Goal: Communication & Community: Answer question/provide support

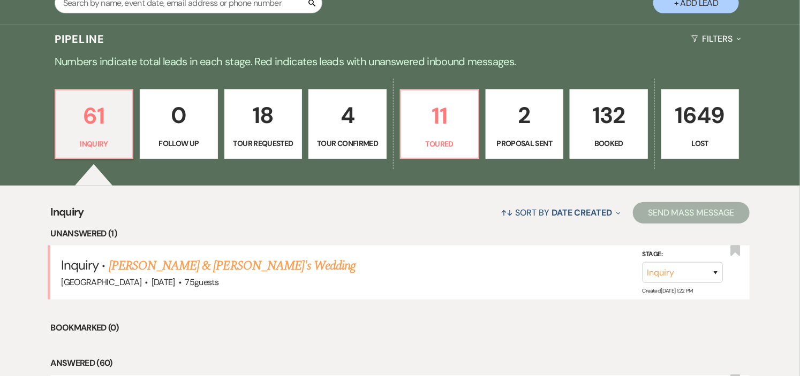
scroll to position [297, 0]
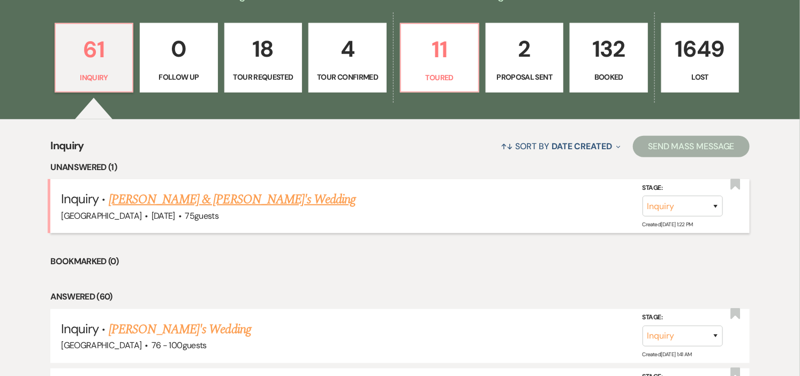
click at [218, 201] on link "[PERSON_NAME] & [PERSON_NAME]'s Wedding" at bounding box center [232, 199] width 247 height 19
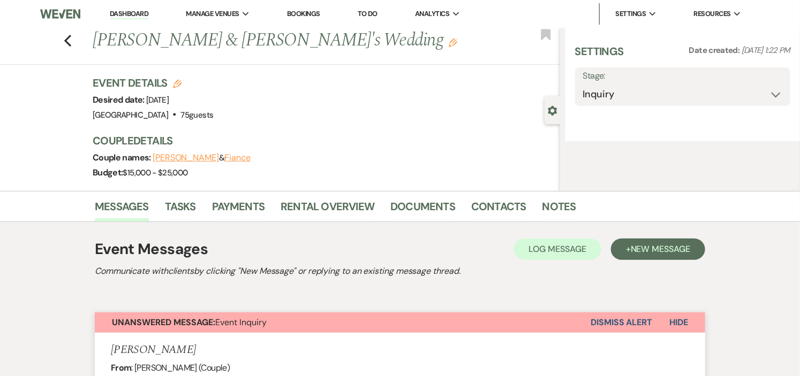
select select "5"
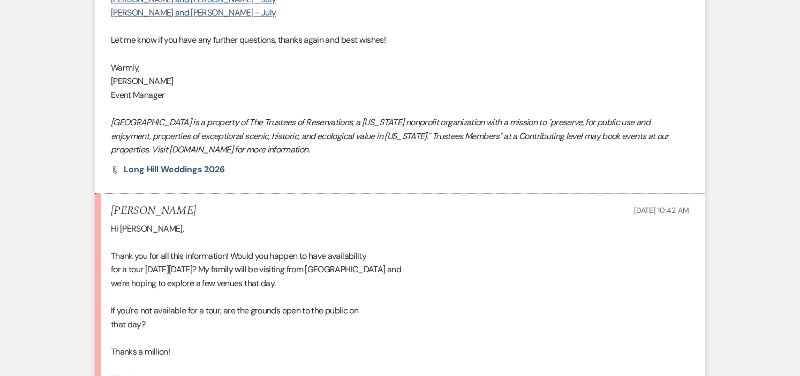
scroll to position [1130, 0]
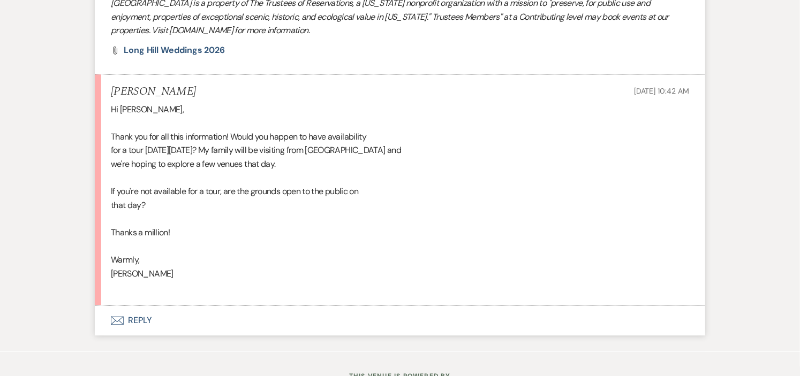
click at [133, 317] on button "Envelope Reply" at bounding box center [400, 321] width 610 height 30
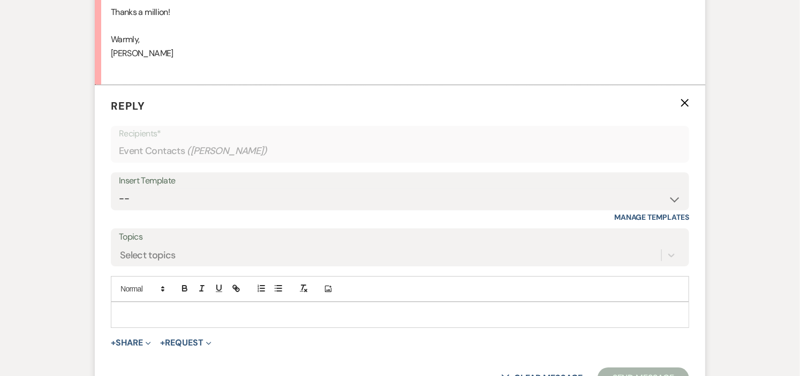
scroll to position [1358, 0]
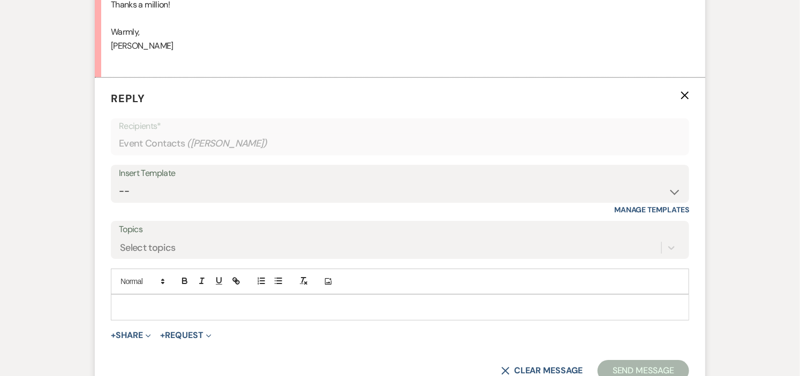
click at [285, 309] on p at bounding box center [399, 307] width 561 height 12
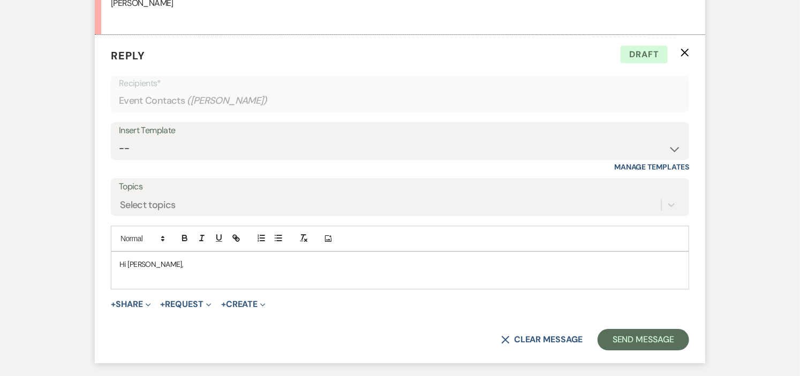
scroll to position [1417, 0]
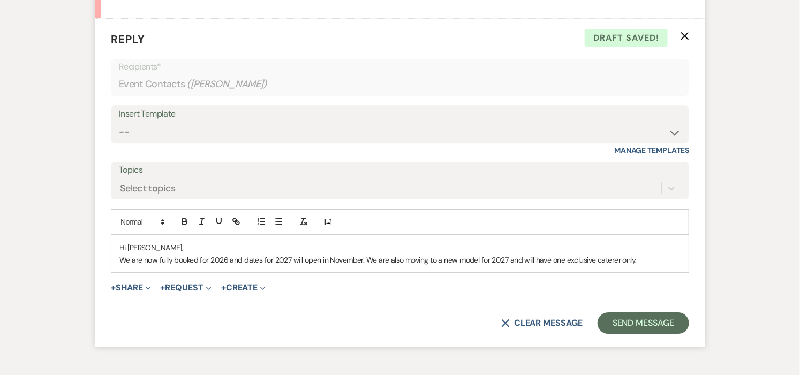
click at [227, 259] on p "We are now fully booked for 2026 and dates for 2027 will open in November. We a…" at bounding box center [399, 260] width 561 height 12
click at [362, 257] on p "We are now fully booked for 2026.and dates for 2027 will open in November. We a…" at bounding box center [399, 260] width 561 height 12
click at [266, 255] on p "We are now fully booked for 2026. We are also moving to a new model for 2027 an…" at bounding box center [399, 260] width 561 height 12
click at [490, 259] on p "We are now fully booked for 2026. We are moving to a new model for 2027 and wil…" at bounding box center [399, 260] width 561 height 12
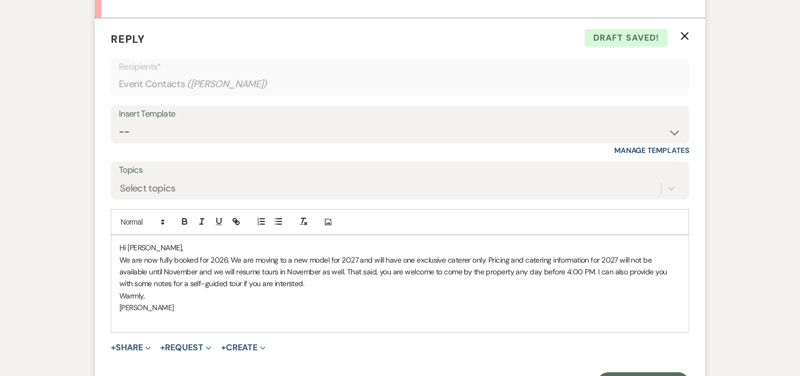
click at [254, 287] on p "We are now fully booked for 2026. We are moving to a new model for 2027 and wil…" at bounding box center [399, 272] width 561 height 36
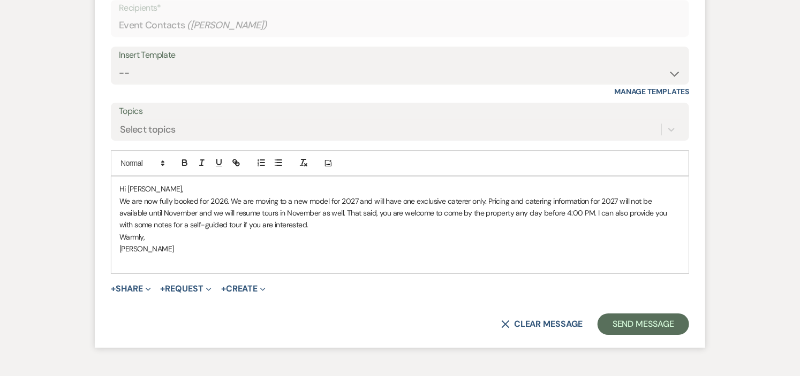
scroll to position [1537, 0]
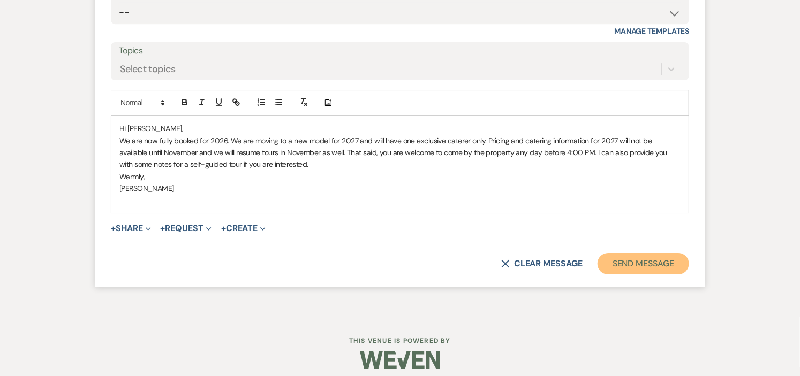
click at [614, 263] on button "Send Message" at bounding box center [643, 263] width 92 height 21
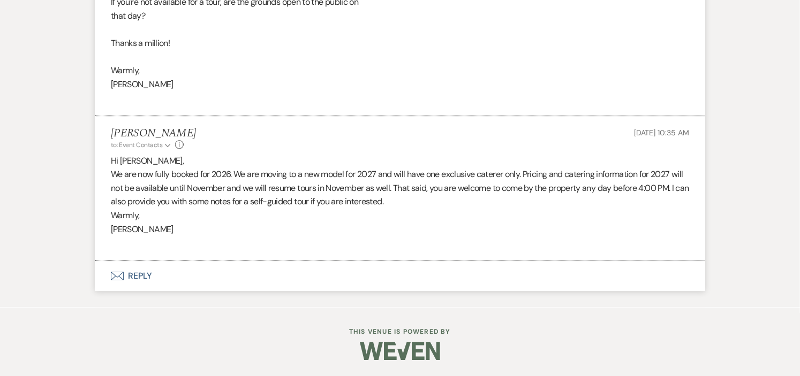
scroll to position [0, 0]
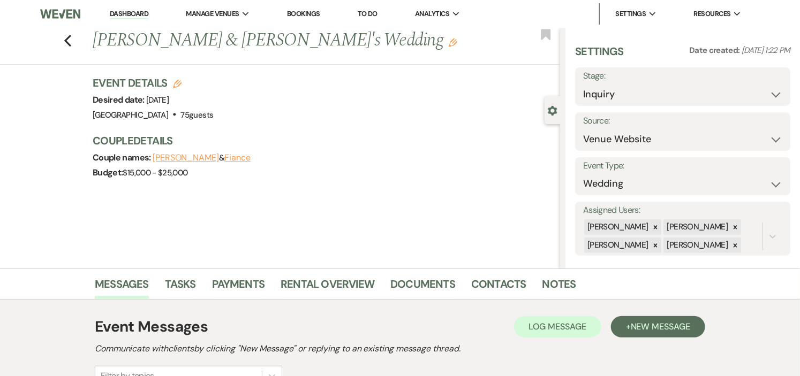
click at [119, 12] on link "Dashboard" at bounding box center [129, 14] width 39 height 10
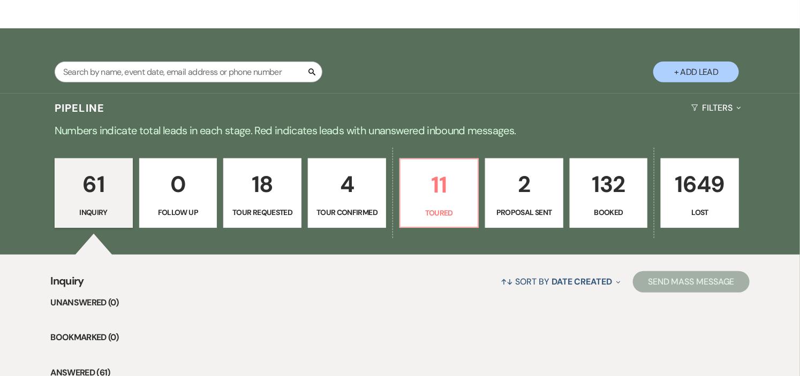
scroll to position [238, 0]
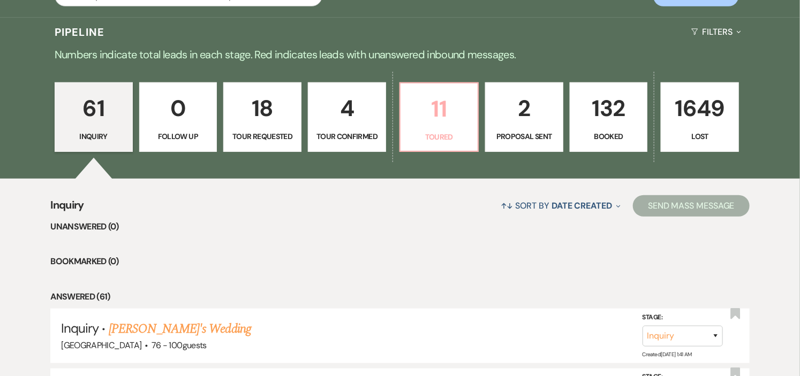
click at [440, 138] on p "Toured" at bounding box center [439, 137] width 64 height 12
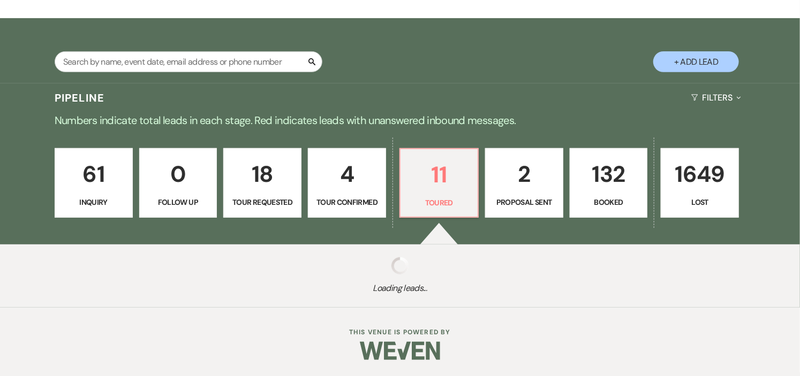
select select "5"
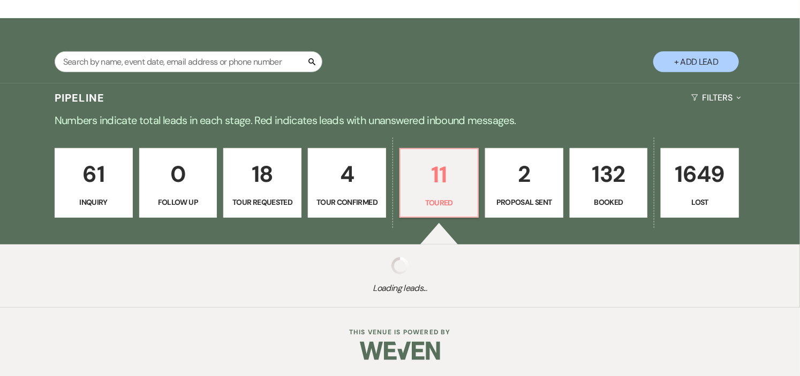
select select "5"
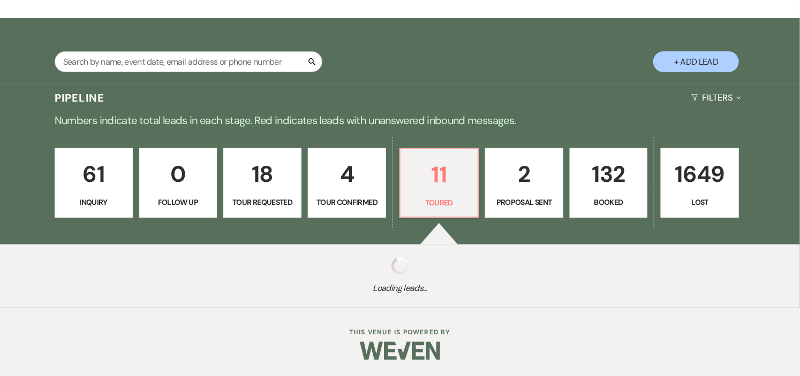
select select "5"
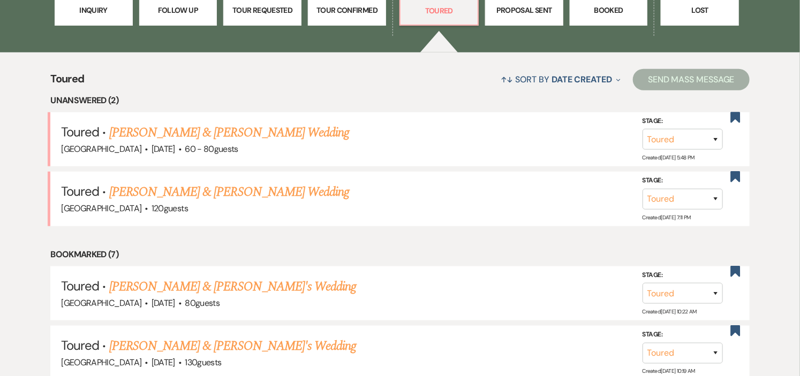
scroll to position [416, 0]
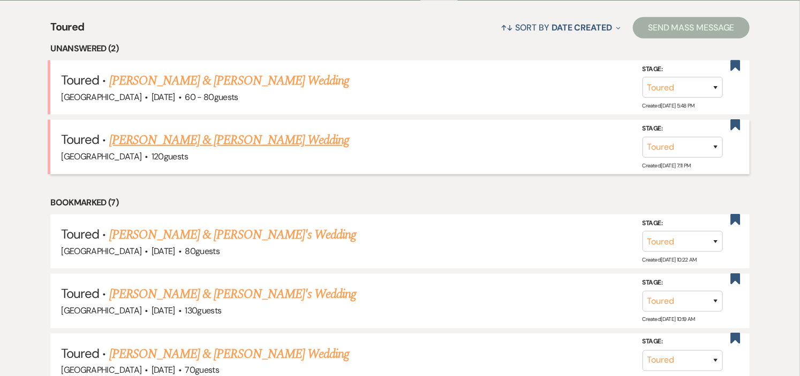
click at [236, 137] on link "[PERSON_NAME] & [PERSON_NAME] Wedding" at bounding box center [229, 140] width 240 height 19
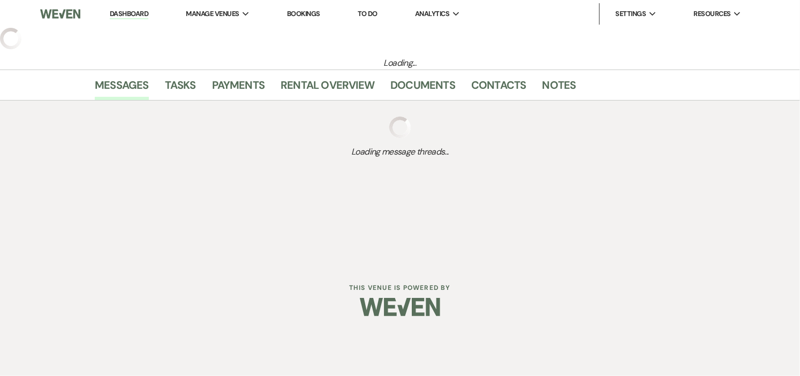
select select "5"
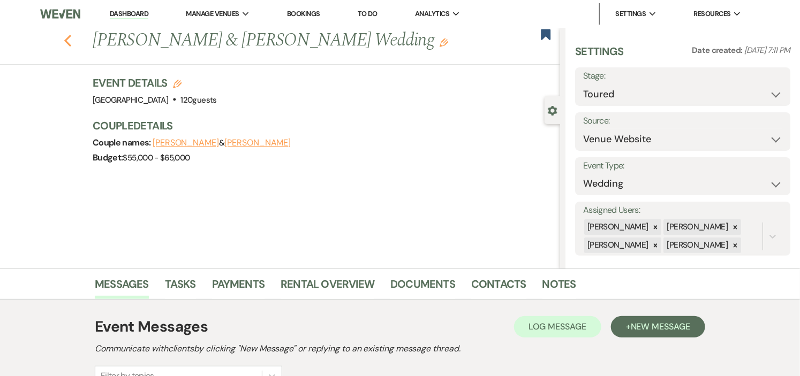
click at [70, 41] on icon "Previous" at bounding box center [68, 40] width 8 height 13
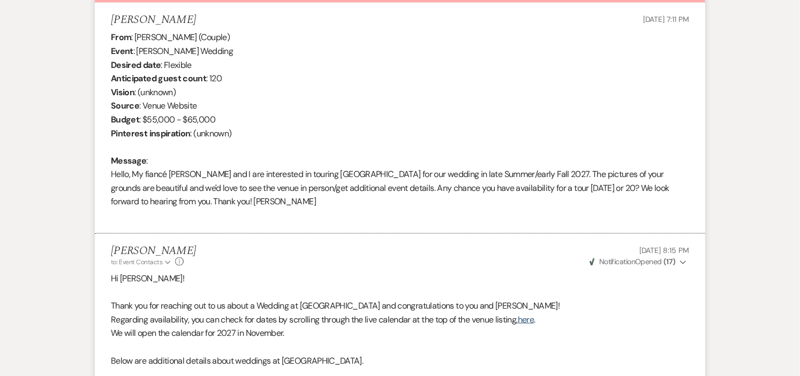
select select "5"
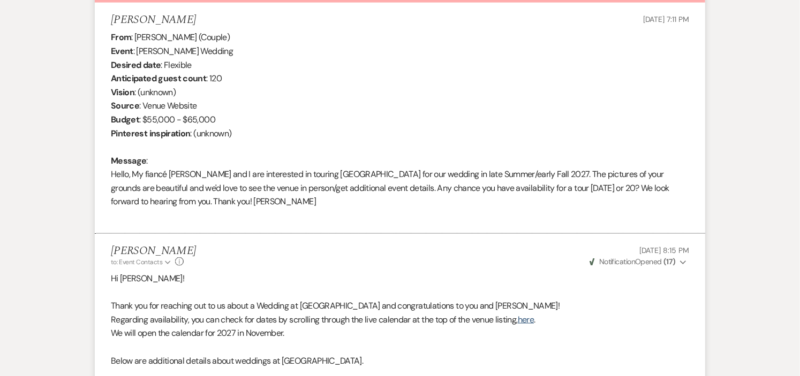
select select "5"
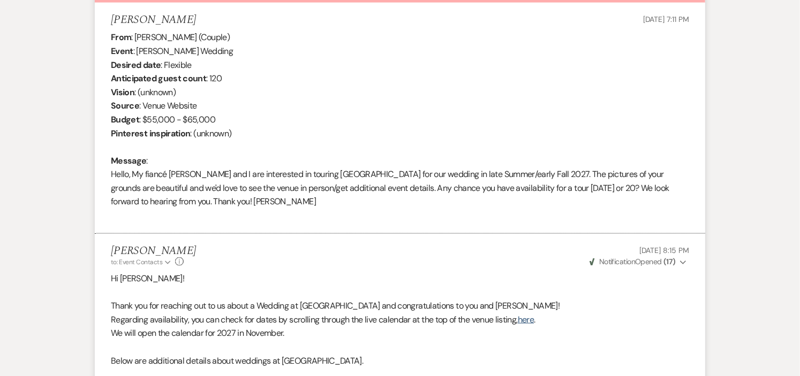
select select "5"
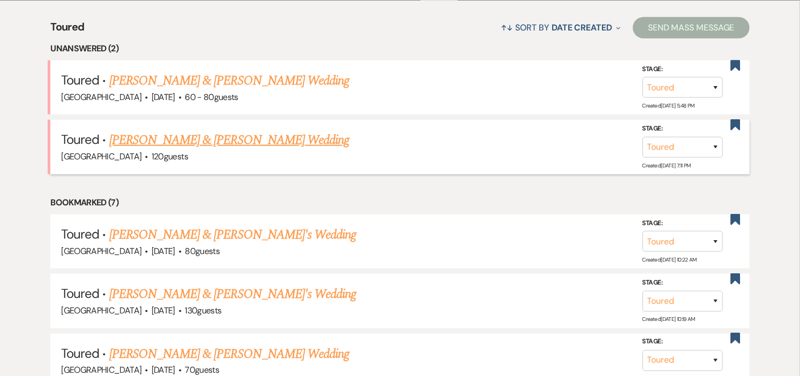
click at [205, 131] on link "Shannon Youngberg & Ryan's Wedding" at bounding box center [229, 140] width 240 height 19
select select "5"
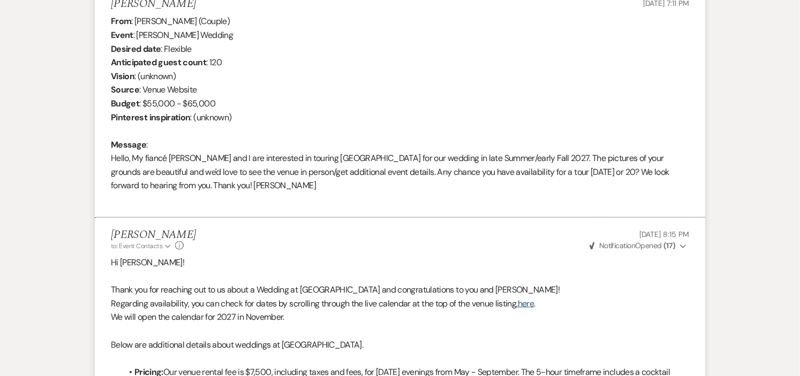
scroll to position [313, 0]
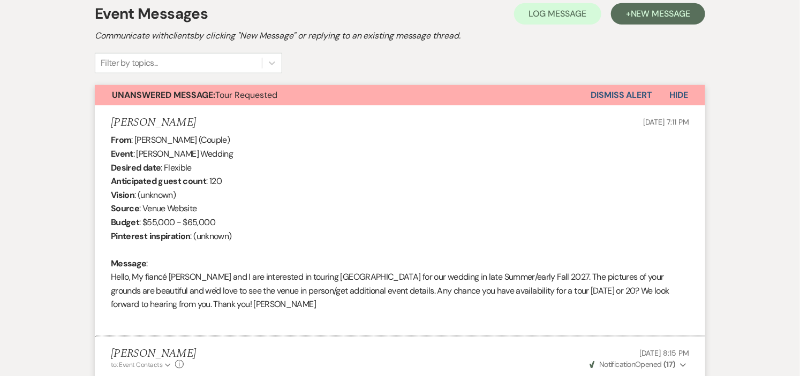
click at [617, 94] on button "Dismiss Alert" at bounding box center [621, 95] width 62 height 20
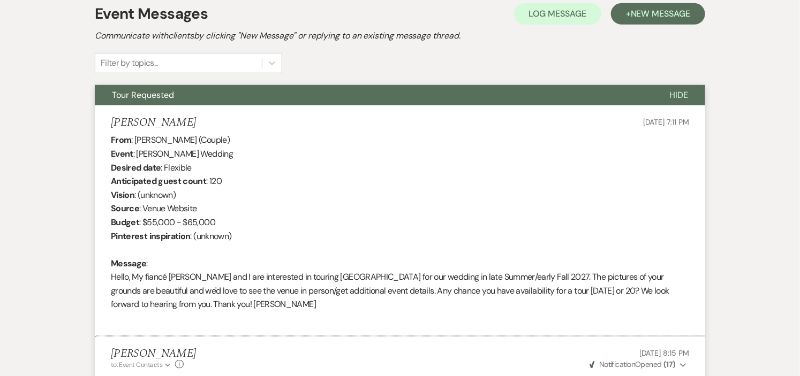
select select "5"
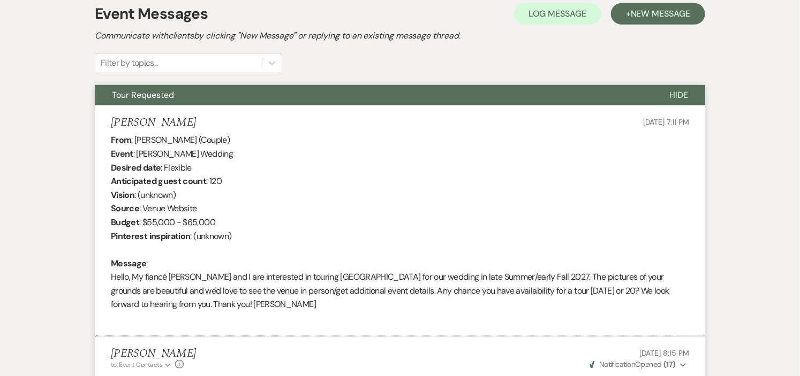
select select "5"
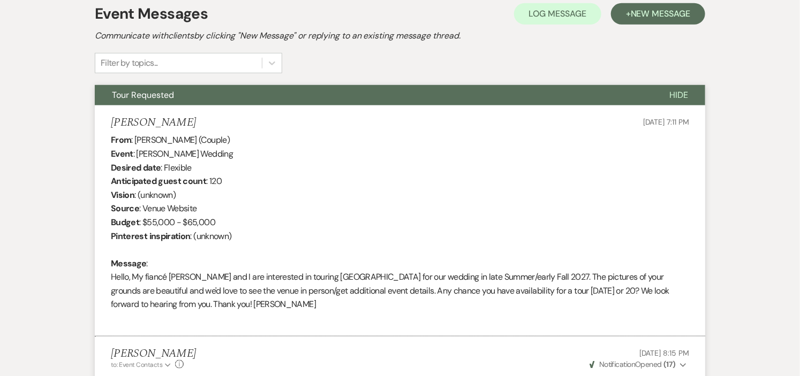
select select "5"
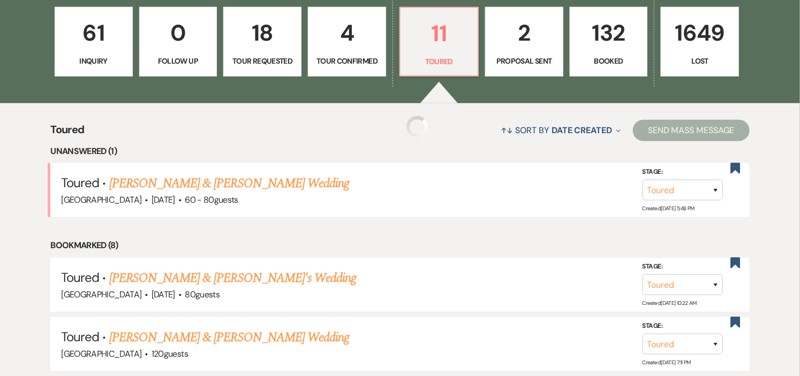
scroll to position [416, 0]
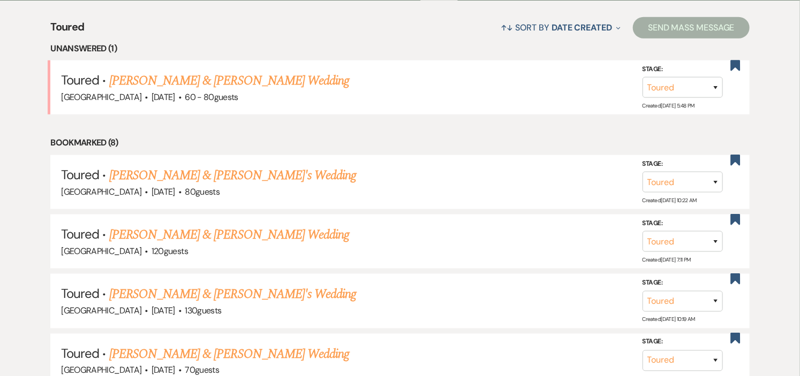
click at [187, 81] on link "David Farrar & Maeve Robertson's Wedding" at bounding box center [229, 80] width 240 height 19
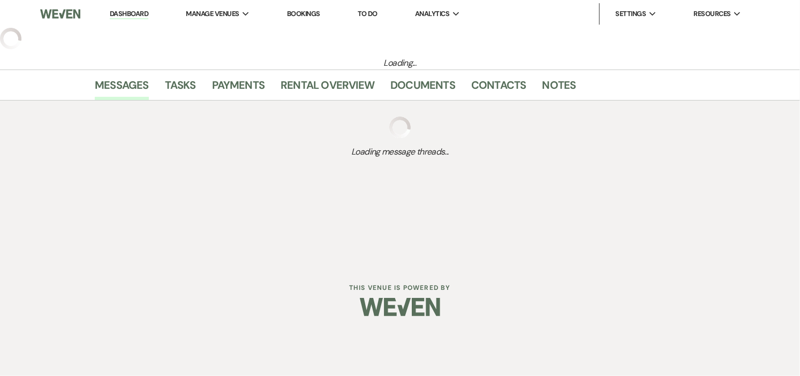
select select "5"
select select "1"
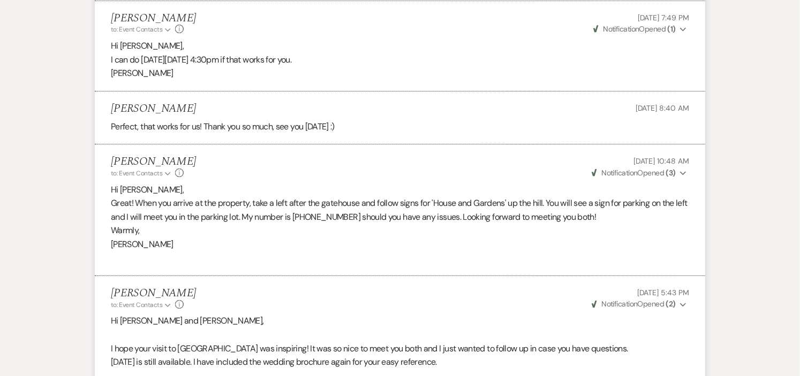
scroll to position [1887, 0]
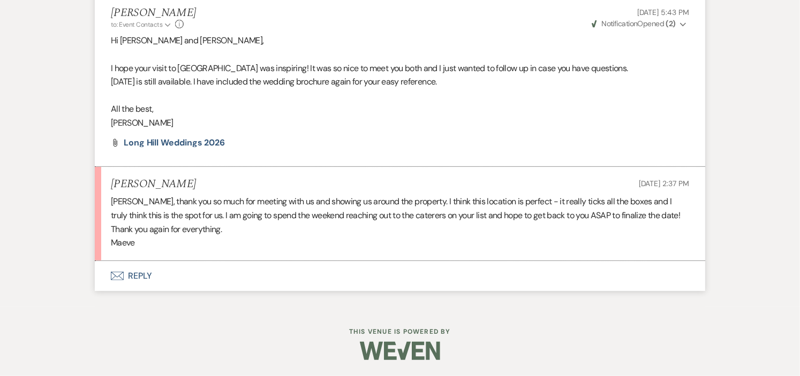
click at [139, 274] on button "Envelope Reply" at bounding box center [400, 276] width 610 height 30
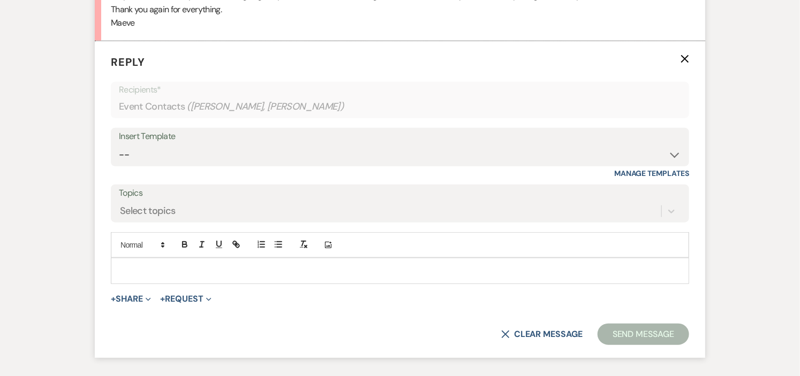
scroll to position [2118, 0]
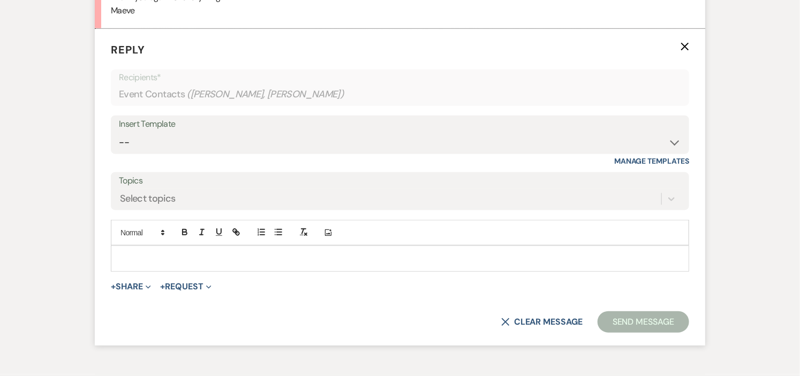
click at [238, 256] on p at bounding box center [399, 259] width 561 height 12
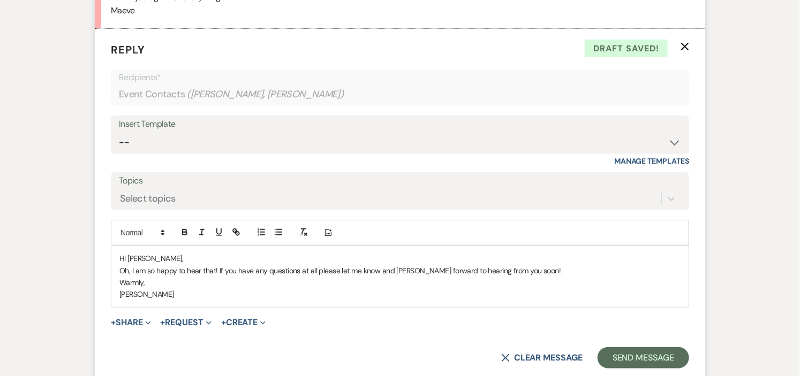
click at [393, 275] on p "Oh, I am so happy to hear that! If you have any questions at all please let me …" at bounding box center [399, 271] width 561 height 12
click at [395, 275] on p "Oh, I am so happy to hear that! If you have any questions at all please let me …" at bounding box center [399, 271] width 561 height 12
click at [473, 295] on p "[PERSON_NAME]" at bounding box center [399, 294] width 561 height 12
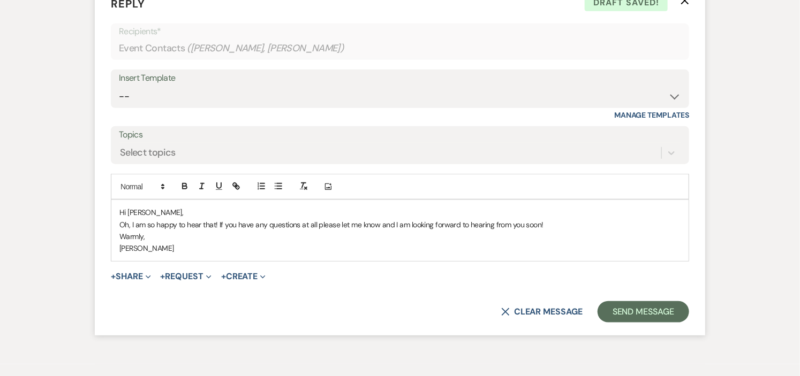
scroll to position [2178, 0]
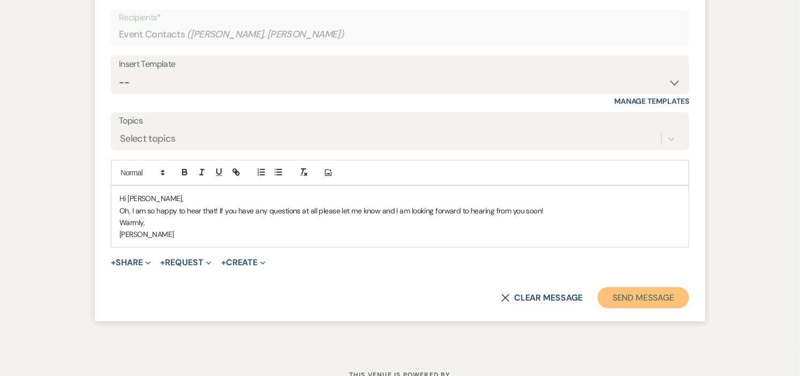
click at [616, 296] on button "Send Message" at bounding box center [643, 297] width 92 height 21
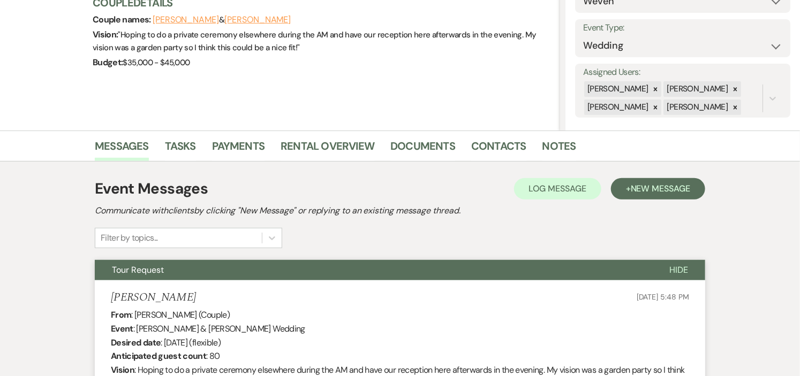
scroll to position [0, 0]
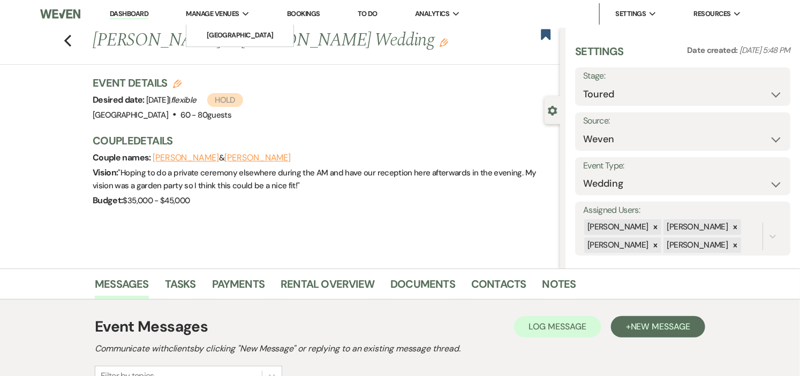
drag, startPoint x: 134, startPoint y: 13, endPoint x: 236, endPoint y: 22, distance: 101.6
click at [134, 13] on link "Dashboard" at bounding box center [129, 14] width 39 height 10
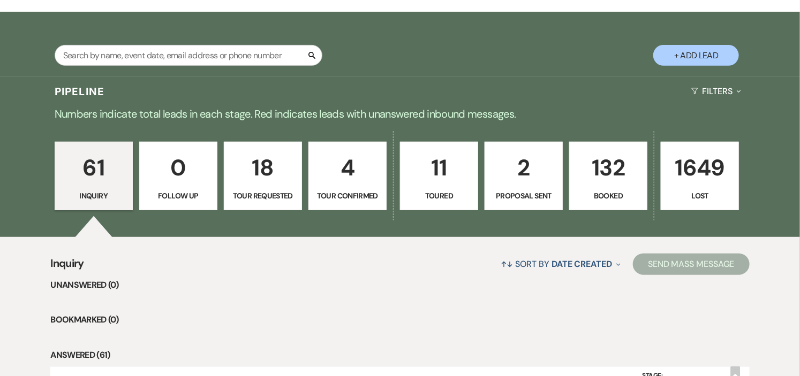
click at [511, 174] on p "2" at bounding box center [523, 168] width 64 height 36
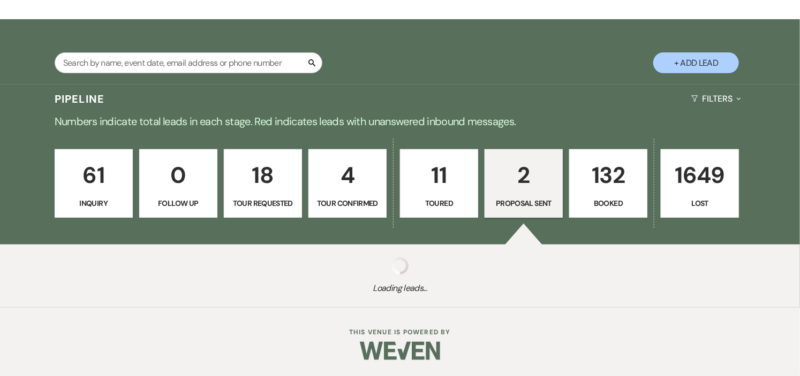
select select "6"
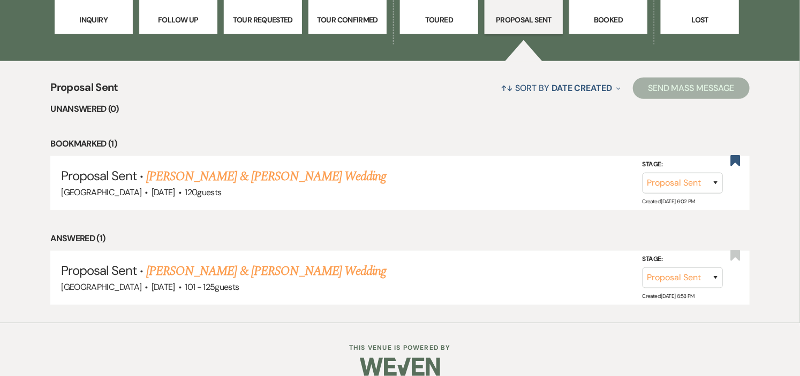
scroll to position [369, 0]
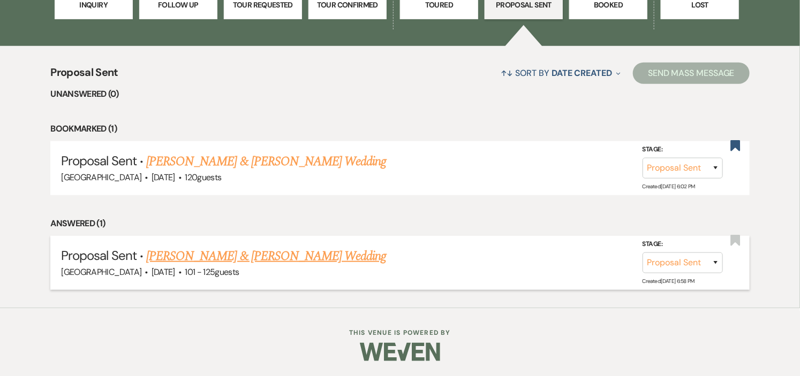
click at [278, 257] on link "Olivia Howe & Trey Broach's Wedding" at bounding box center [266, 256] width 240 height 19
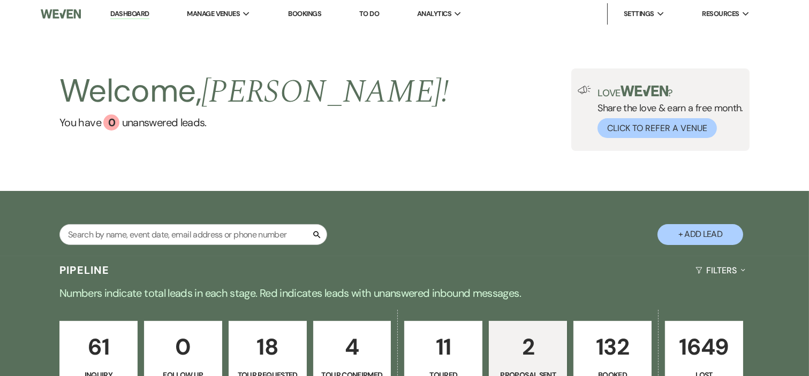
select select "6"
select select "4"
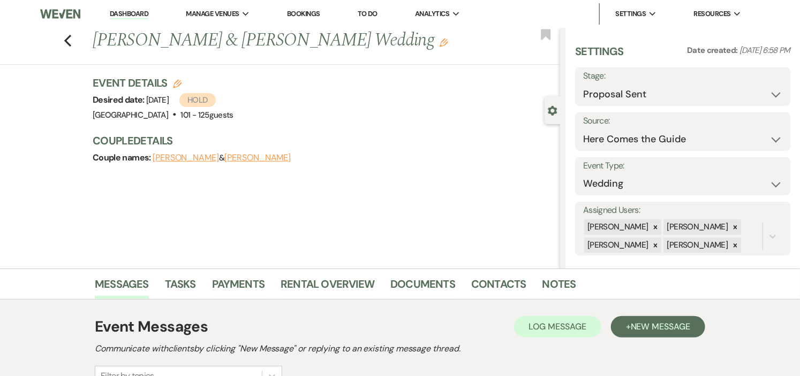
scroll to position [244, 0]
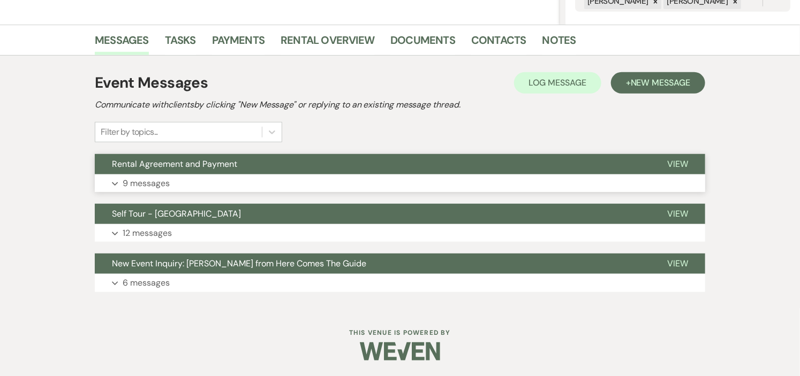
click at [273, 170] on button "Rental Agreement and Payment" at bounding box center [372, 164] width 555 height 20
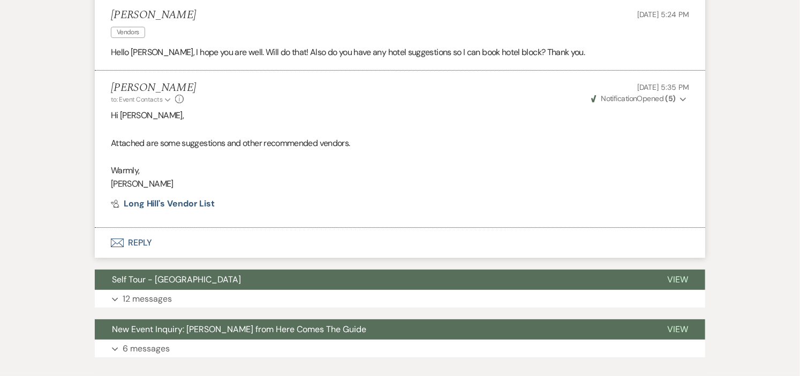
scroll to position [1646, 0]
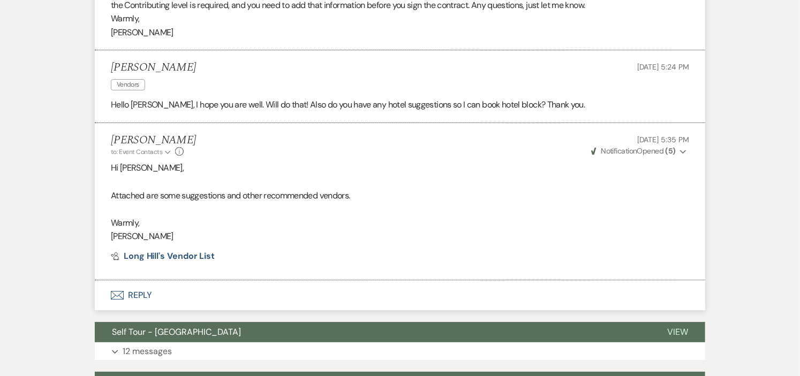
click at [135, 297] on button "Envelope Reply" at bounding box center [400, 295] width 610 height 30
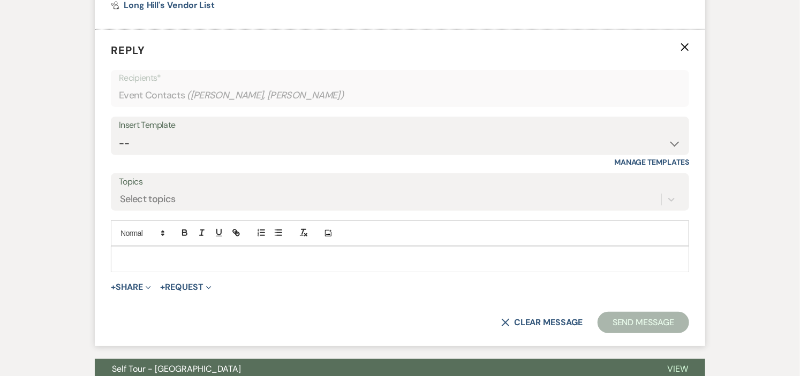
scroll to position [1897, 0]
click at [239, 258] on p at bounding box center [399, 259] width 561 height 12
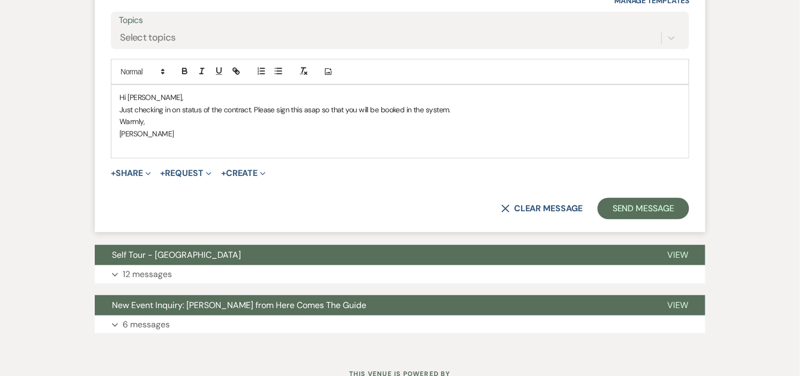
scroll to position [2076, 0]
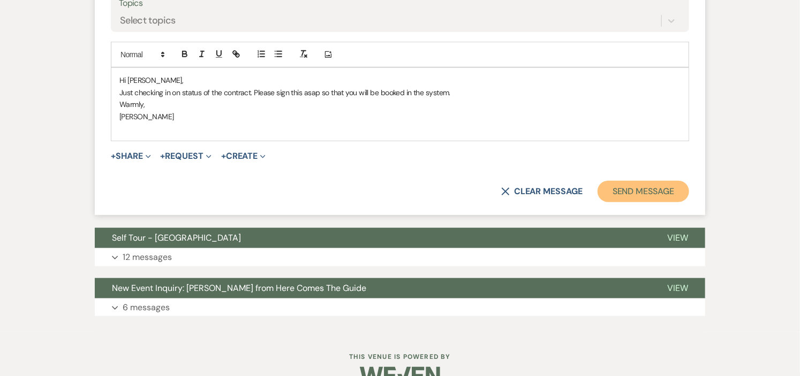
click at [627, 195] on button "Send Message" at bounding box center [643, 191] width 92 height 21
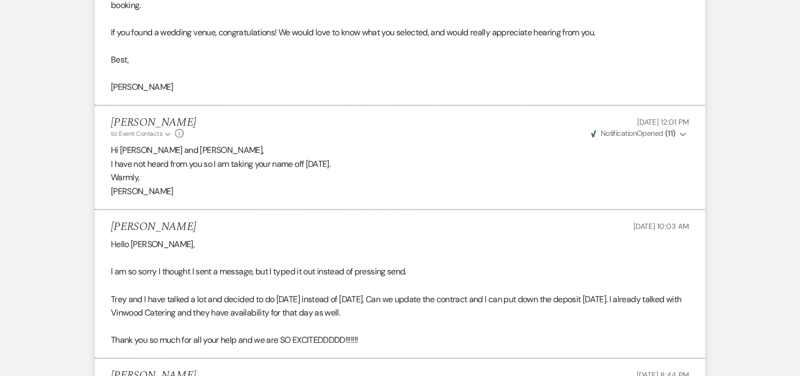
scroll to position [0, 0]
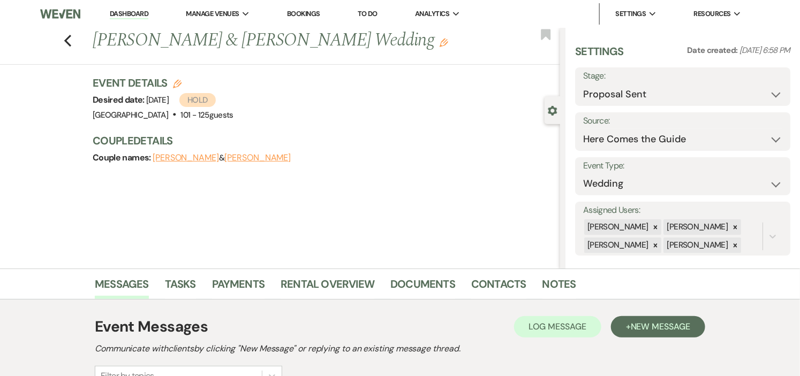
click at [118, 12] on link "Dashboard" at bounding box center [129, 14] width 39 height 10
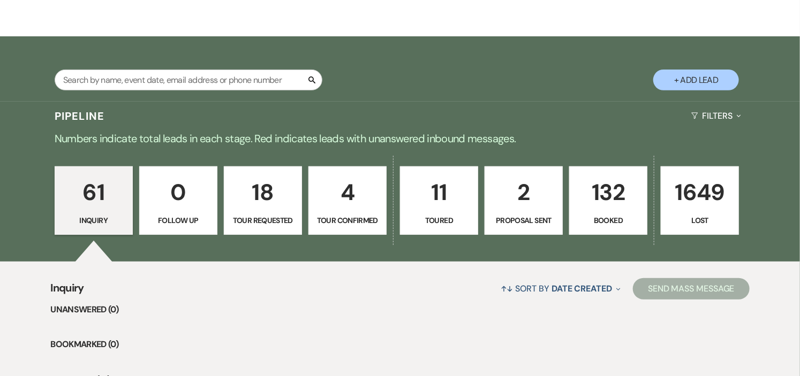
scroll to position [178, 0]
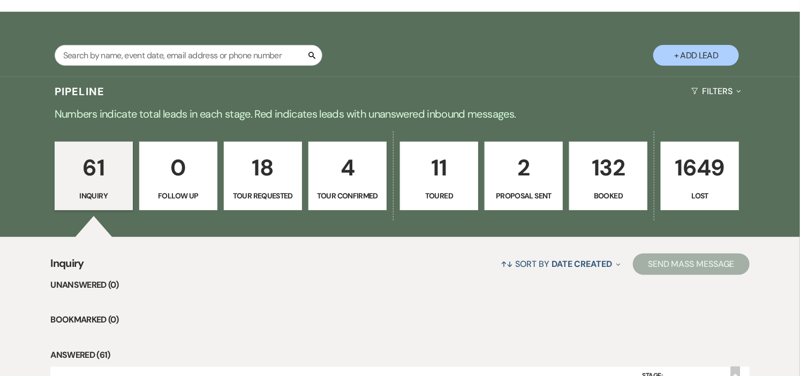
click at [515, 193] on p "Proposal Sent" at bounding box center [523, 196] width 64 height 12
select select "6"
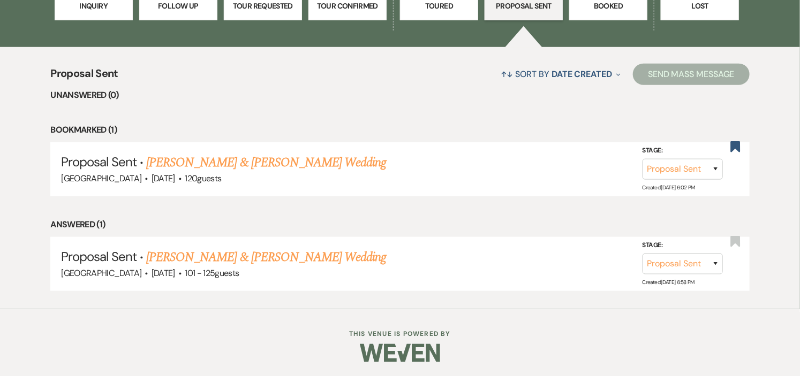
scroll to position [369, 0]
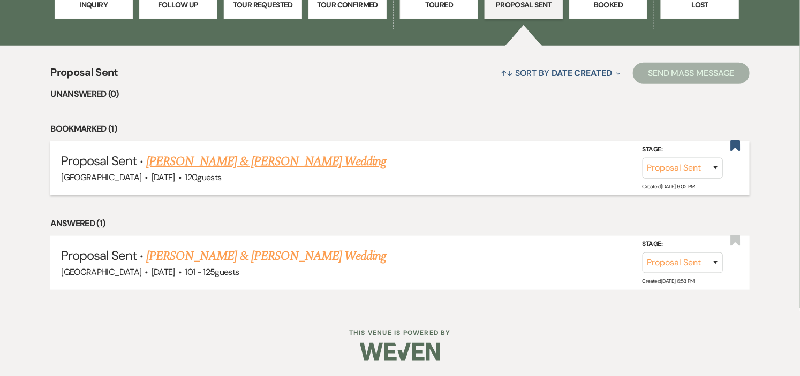
click at [336, 162] on link "Victoria Otis & Christopher Brown's Wedding" at bounding box center [266, 161] width 240 height 19
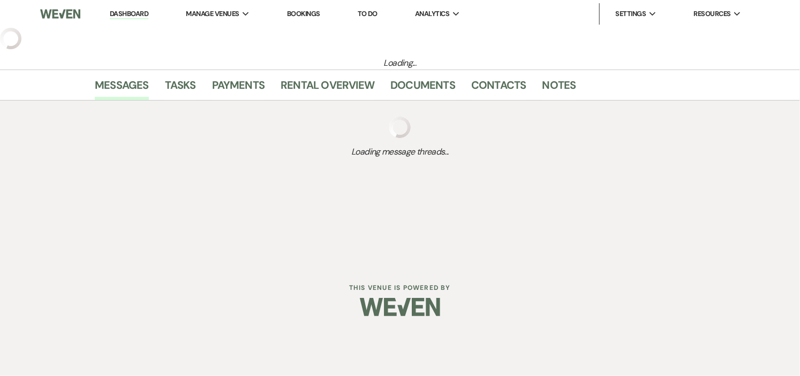
select select "6"
select select "1"
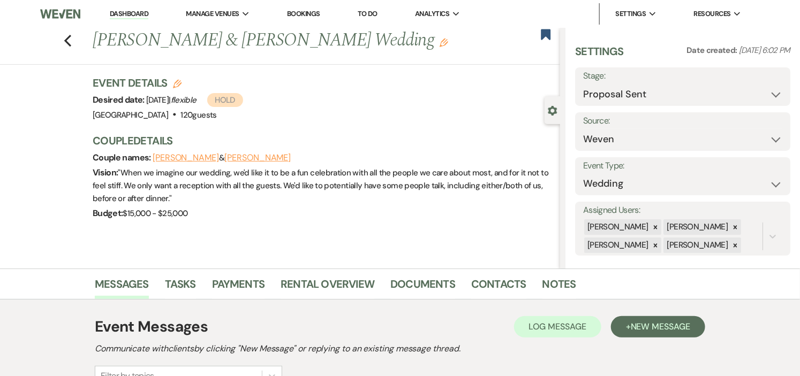
scroll to position [194, 0]
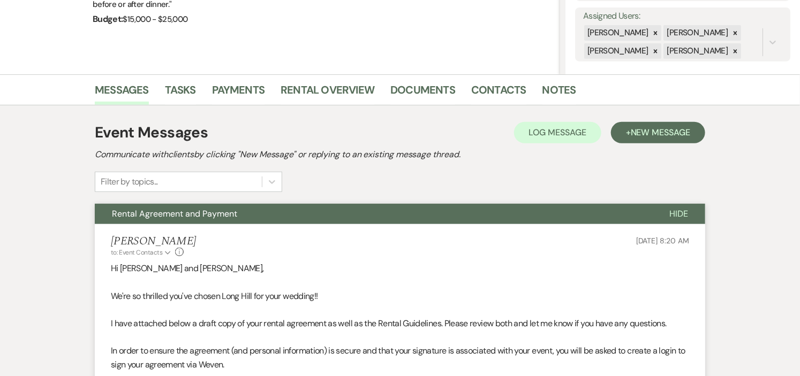
click at [325, 221] on button "Rental Agreement and Payment" at bounding box center [373, 214] width 557 height 20
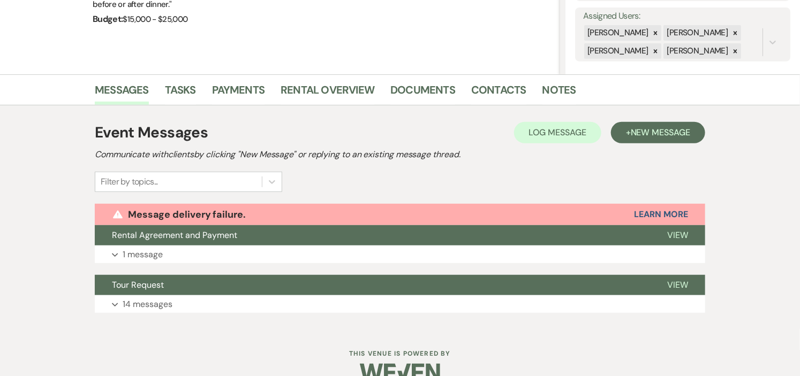
click at [736, 180] on div "Messages Tasks Payments Rental Overview Documents Contacts Notes Event Messages…" at bounding box center [400, 201] width 800 height 255
click at [590, 241] on button "Rental Agreement and Payment" at bounding box center [372, 235] width 555 height 20
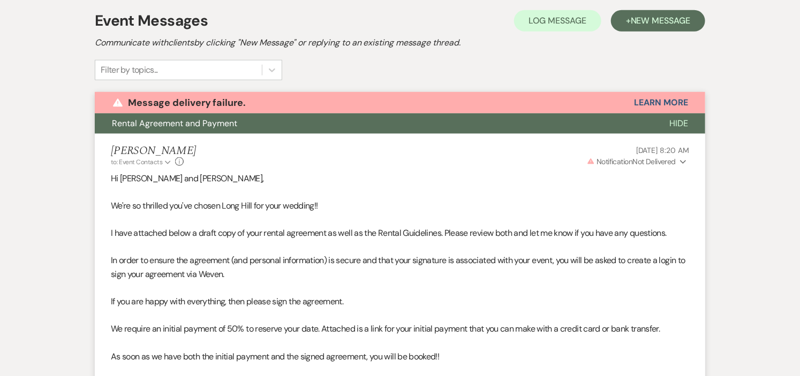
scroll to position [373, 0]
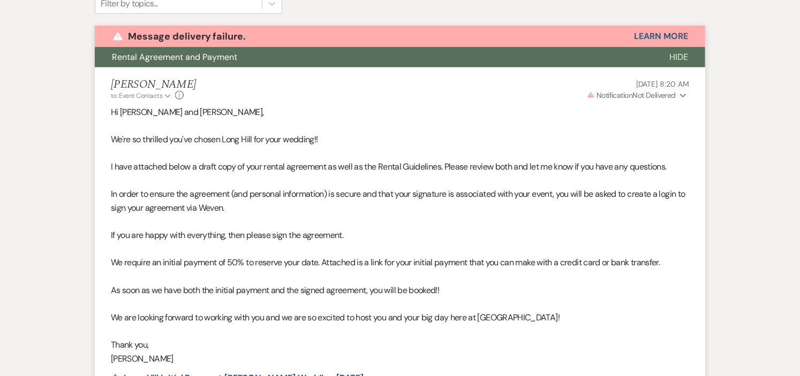
click at [681, 94] on icon "Expand" at bounding box center [683, 95] width 6 height 7
click at [737, 120] on div "Messages Tasks Payments Rental Overview Documents Contacts Notes Event Messages…" at bounding box center [400, 242] width 800 height 693
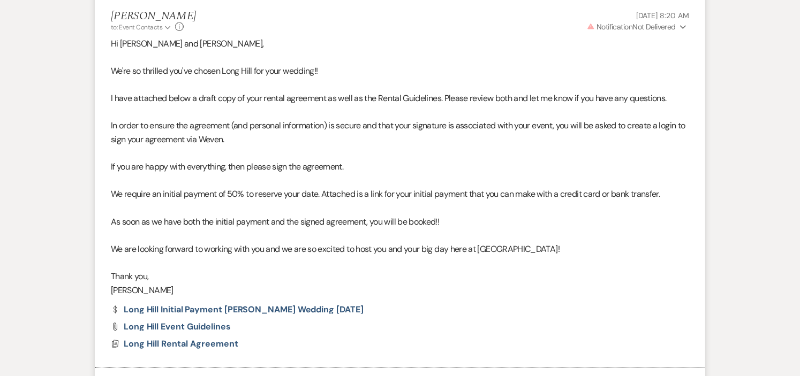
scroll to position [611, 0]
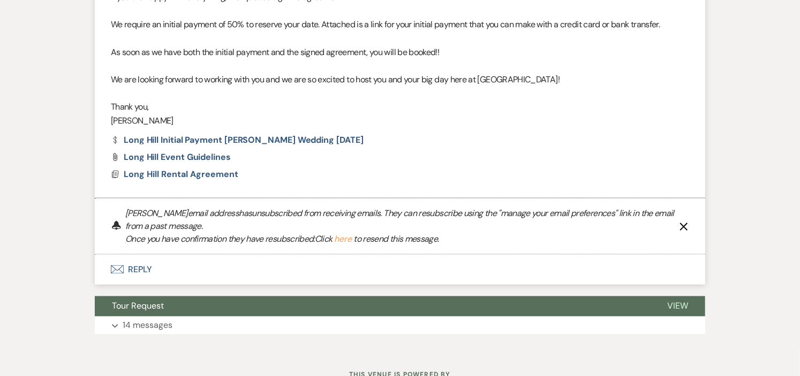
click at [686, 226] on icon "X" at bounding box center [683, 227] width 9 height 9
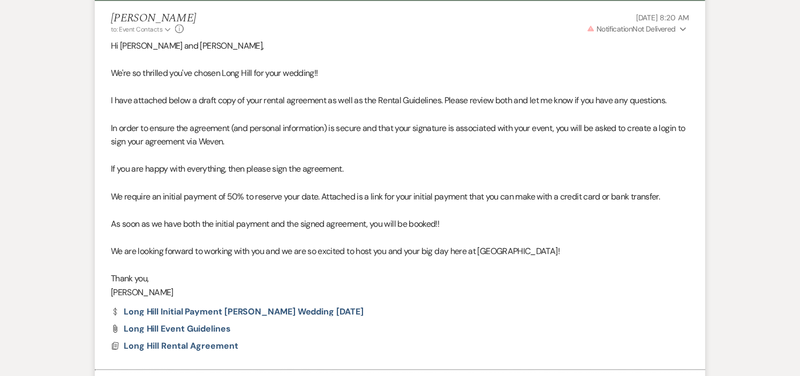
scroll to position [338, 0]
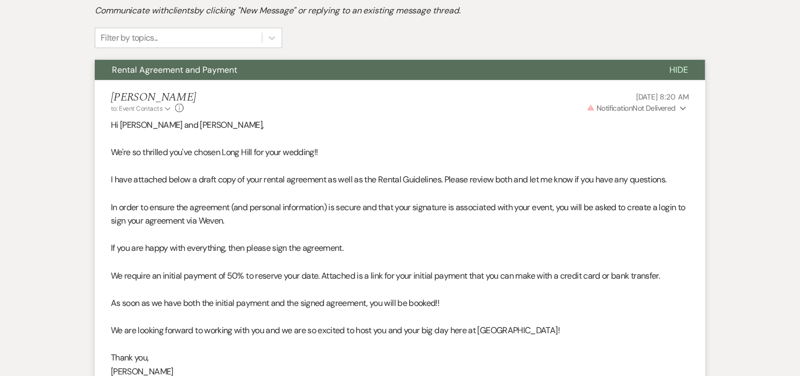
click at [683, 105] on icon "Expand" at bounding box center [683, 108] width 6 height 7
click at [661, 127] on p "Warning Invalid Email" at bounding box center [655, 130] width 49 height 12
click at [458, 129] on p "Hi Victoria and Christopher," at bounding box center [400, 125] width 578 height 14
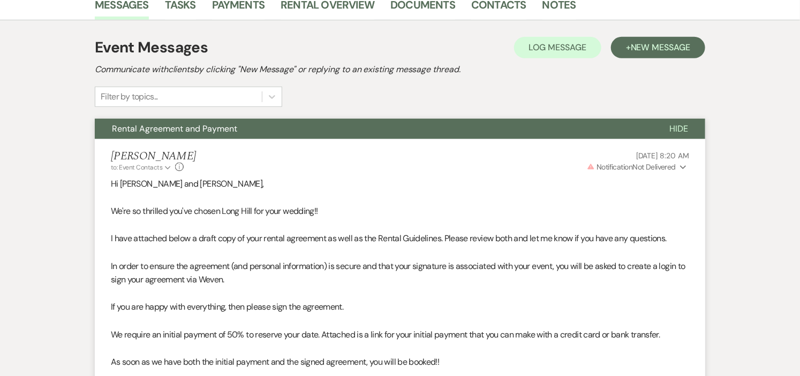
scroll to position [279, 0]
click at [672, 166] on span "Warning Notification Not Delivered" at bounding box center [631, 168] width 89 height 10
click at [651, 189] on p "Warning Invalid Email" at bounding box center [655, 189] width 49 height 12
click at [632, 187] on use at bounding box center [635, 188] width 6 height 5
click at [486, 178] on p "Hi Victoria and Christopher," at bounding box center [400, 185] width 578 height 14
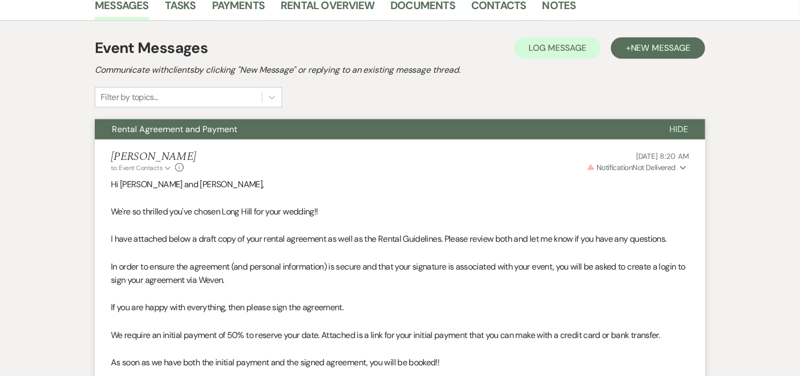
scroll to position [0, 0]
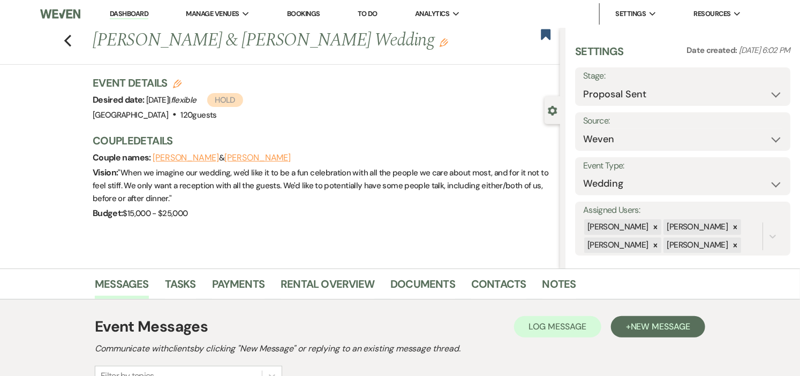
click at [121, 13] on link "Dashboard" at bounding box center [129, 14] width 39 height 10
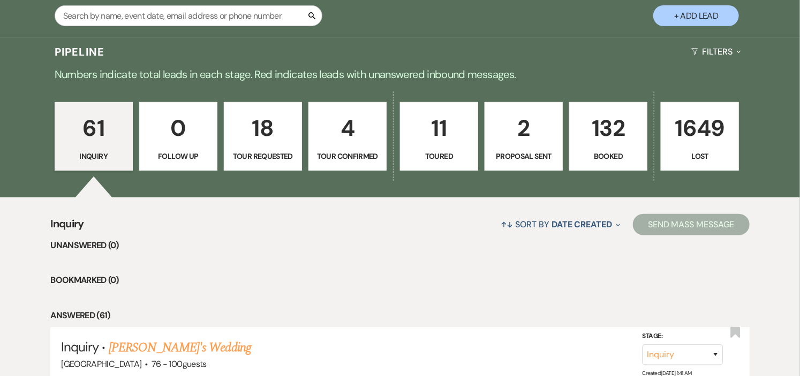
scroll to position [297, 0]
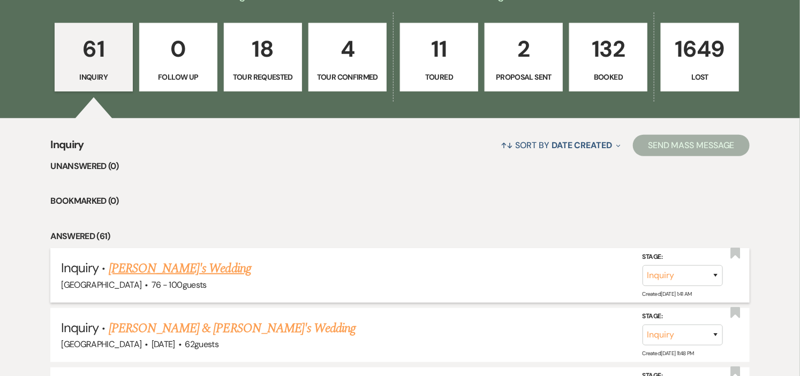
click at [158, 268] on link "[PERSON_NAME]'s Wedding" at bounding box center [180, 268] width 142 height 19
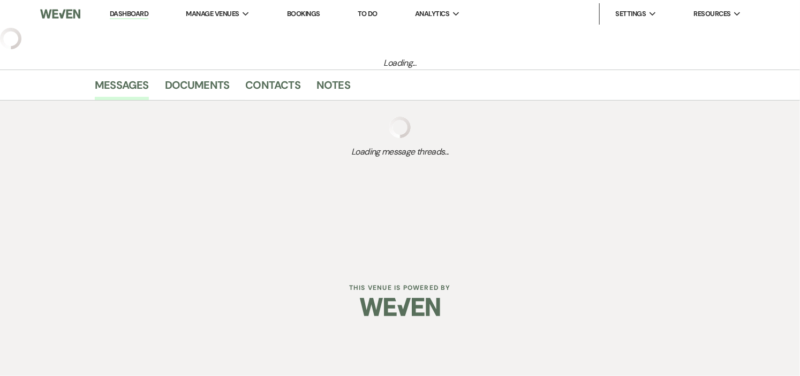
select select "4"
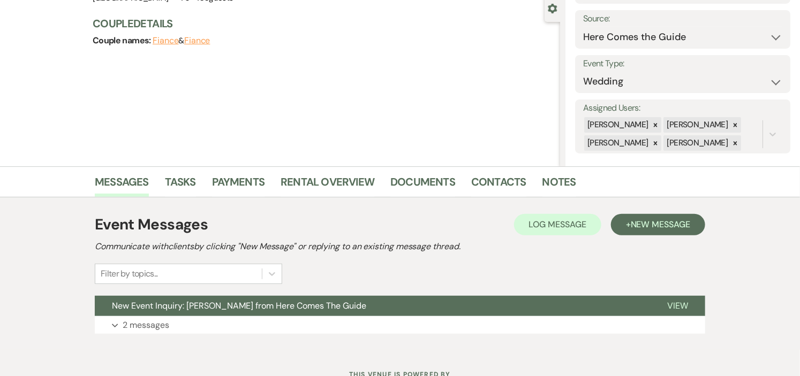
scroll to position [145, 0]
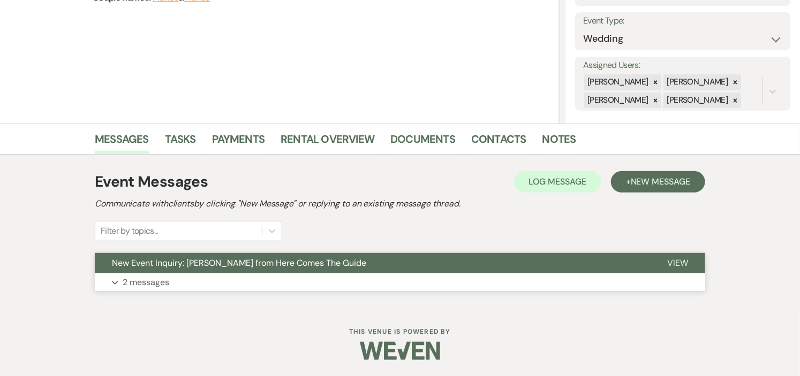
click at [245, 259] on span "New Event Inquiry: [PERSON_NAME] from Here Comes The Guide" at bounding box center [239, 262] width 254 height 11
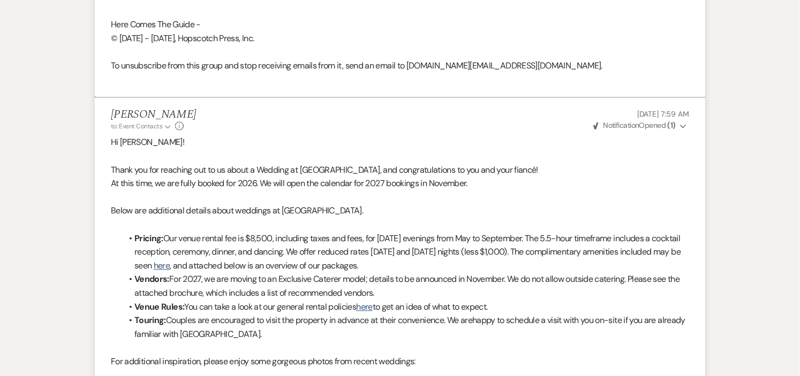
scroll to position [977, 0]
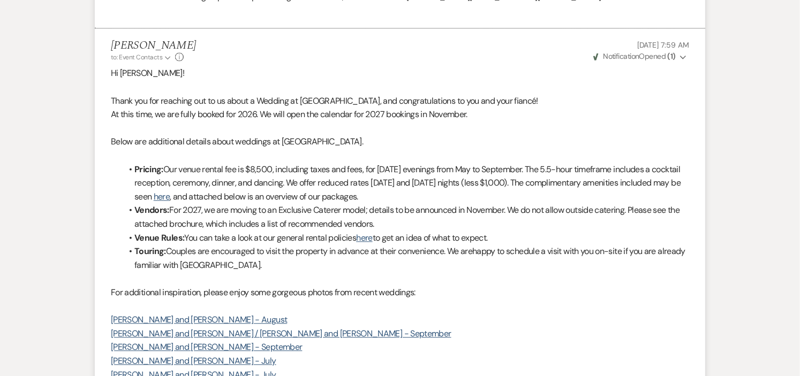
drag, startPoint x: 169, startPoint y: 222, endPoint x: 381, endPoint y: 234, distance: 212.8
click at [381, 231] on li "Vendors: For 2027, we are moving to an Exclusive Caterer model; details to be a…" at bounding box center [404, 216] width 567 height 27
copy li "For 2027, we are moving to an Exclusive Caterer model; details to be announced …"
